Goal: Ask a question

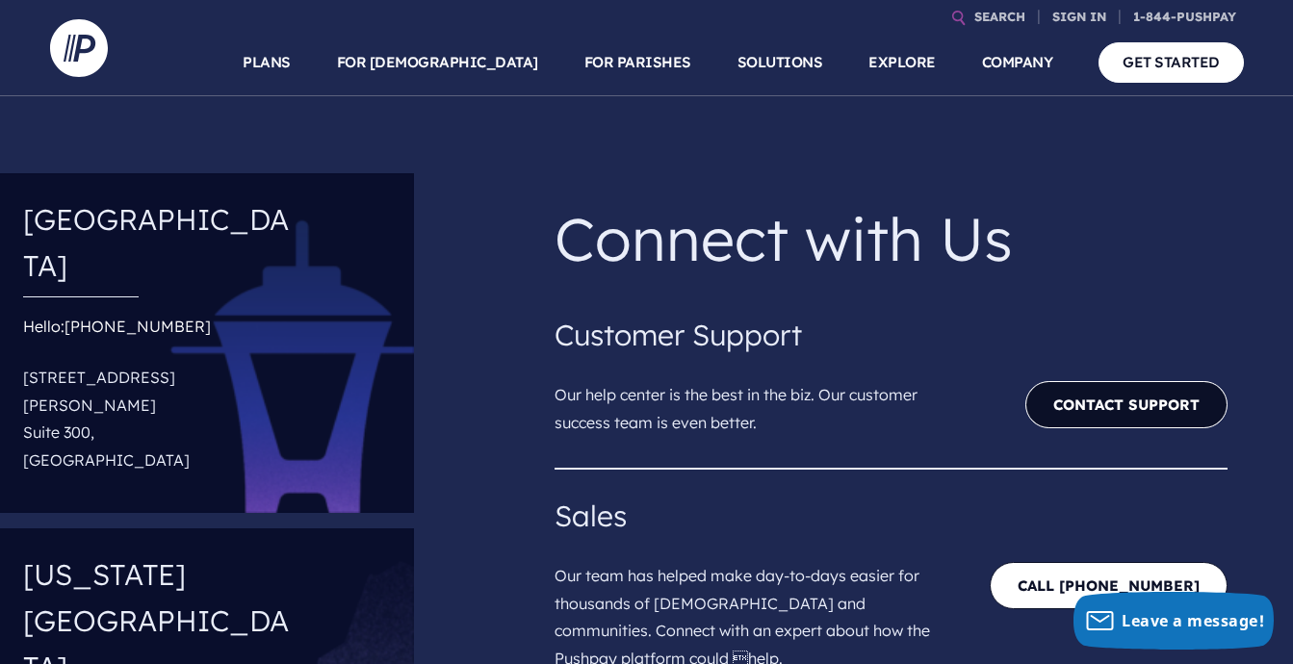
click at [1102, 413] on link "Contact Support" at bounding box center [1126, 404] width 202 height 47
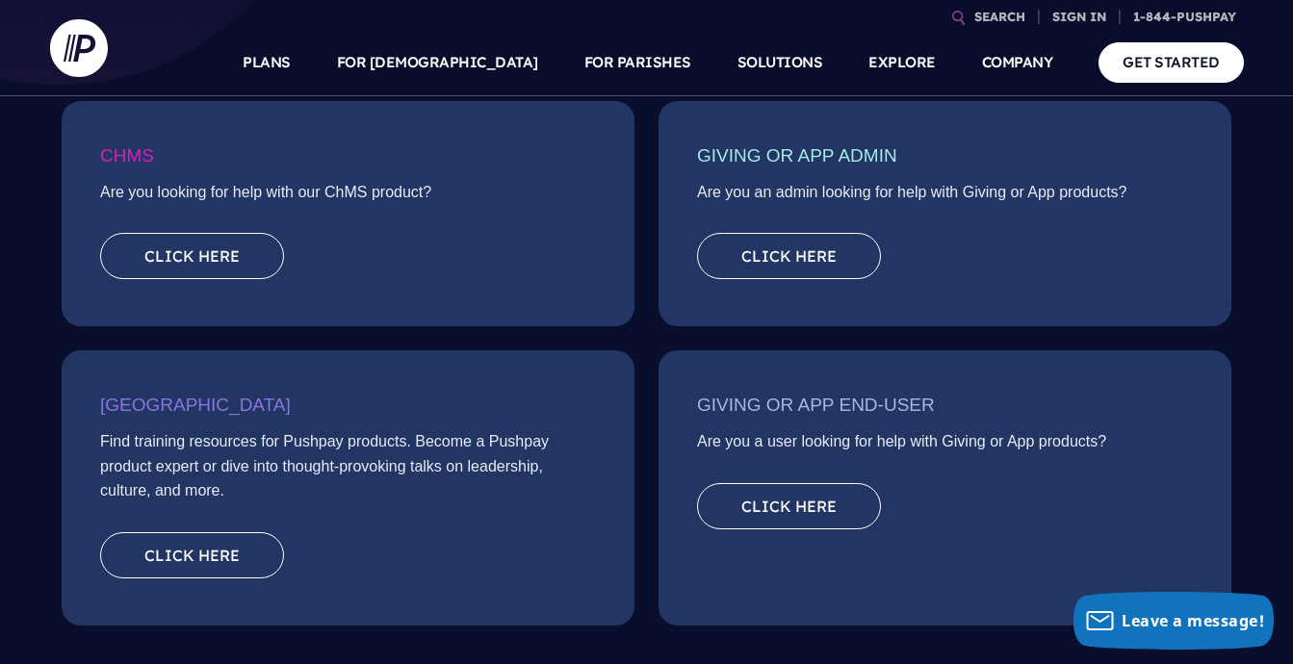
scroll to position [385, 0]
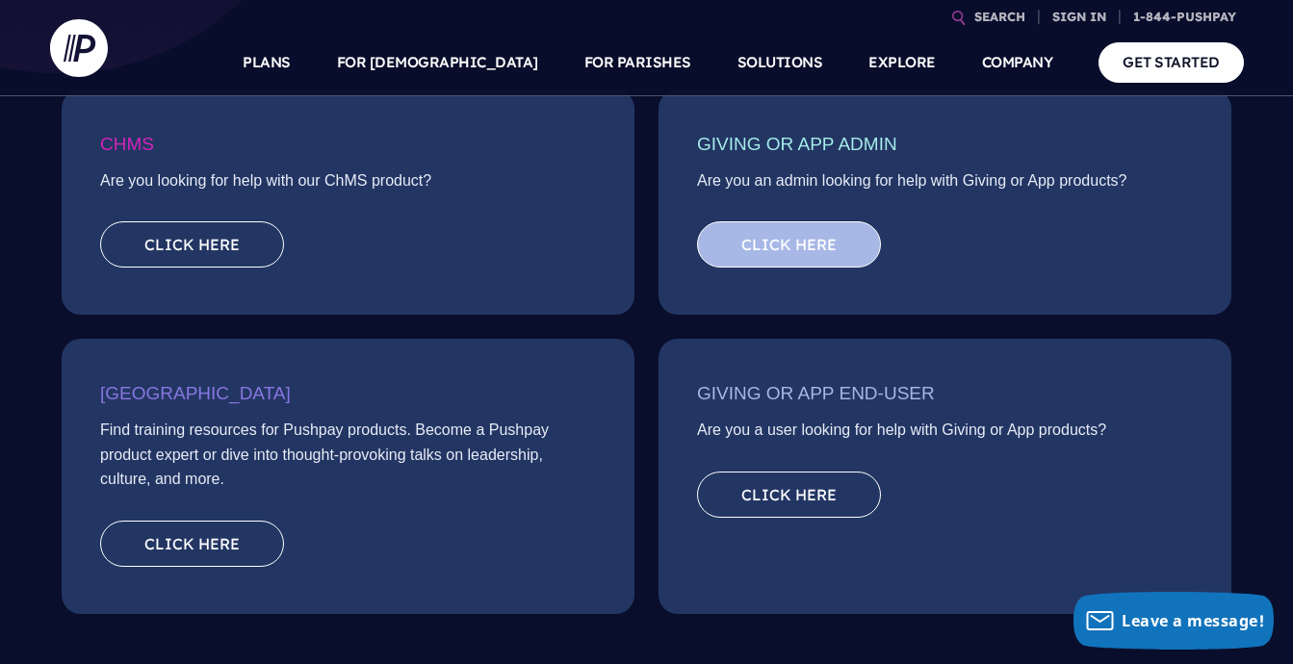
click at [818, 242] on link "Click here" at bounding box center [789, 244] width 184 height 46
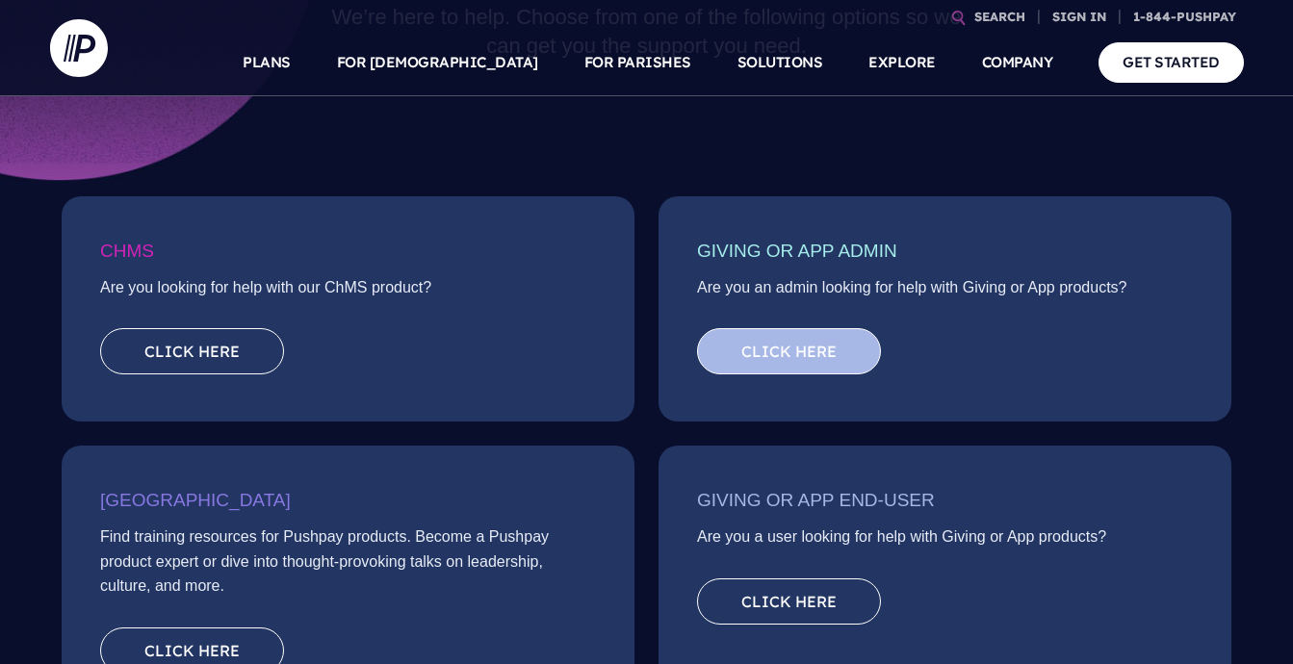
scroll to position [289, 0]
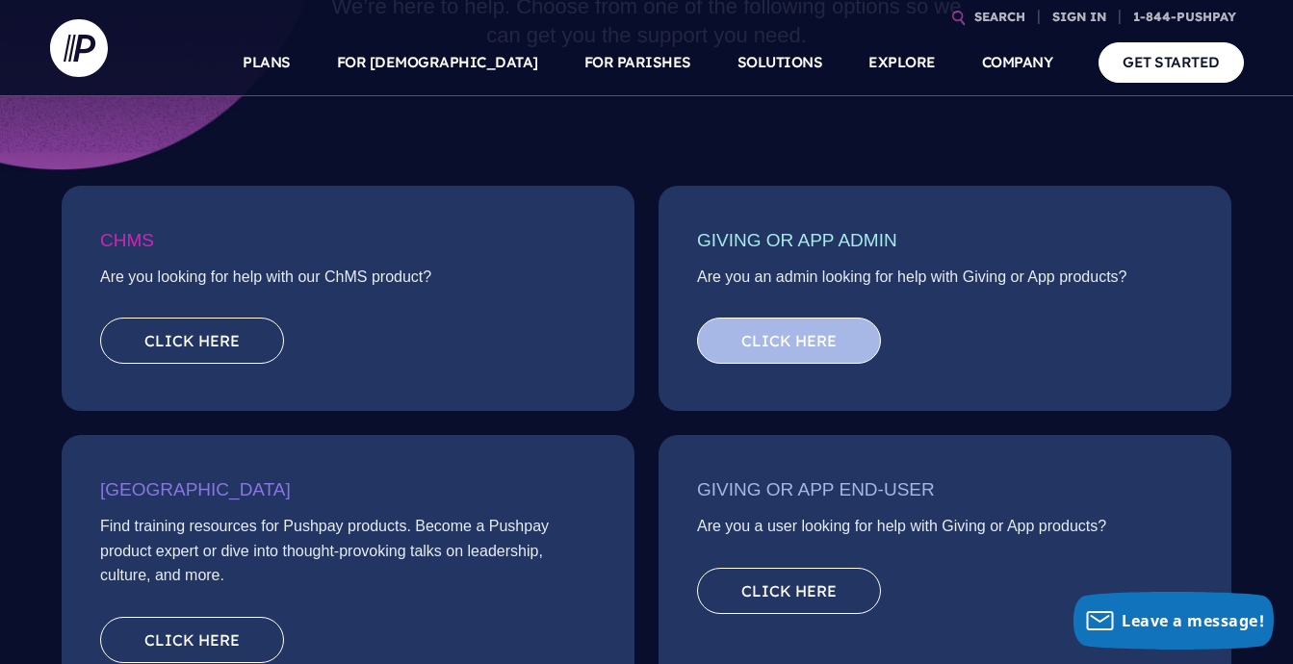
click at [819, 346] on link "Click here" at bounding box center [789, 341] width 184 height 46
